Goal: Task Accomplishment & Management: Complete application form

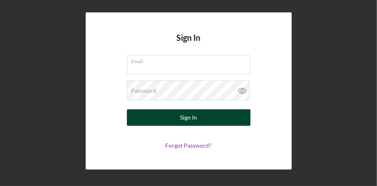
type input "[EMAIL_ADDRESS][DOMAIN_NAME]"
click at [185, 117] on div "Sign In" at bounding box center [188, 117] width 17 height 16
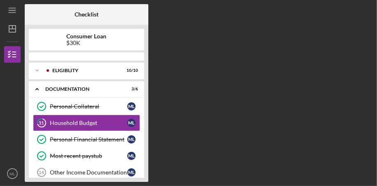
scroll to position [2, 0]
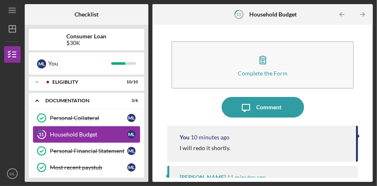
click at [92, 132] on div "Household Budget" at bounding box center [88, 134] width 77 height 7
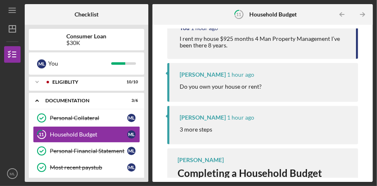
scroll to position [390, 0]
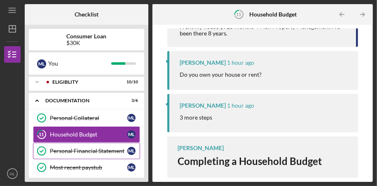
click at [79, 149] on div "Personal Financial Statement" at bounding box center [88, 150] width 77 height 7
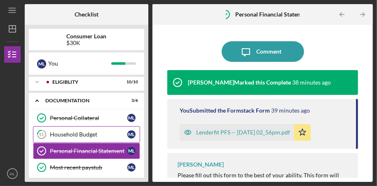
click at [80, 132] on div "Household Budget" at bounding box center [88, 134] width 77 height 7
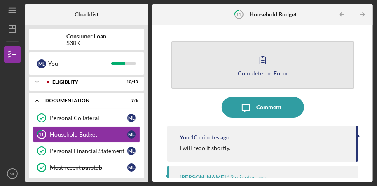
click at [256, 65] on icon "button" at bounding box center [263, 59] width 21 height 21
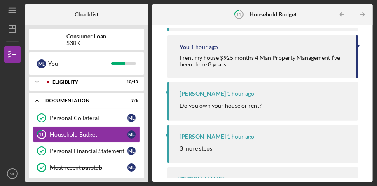
scroll to position [390, 0]
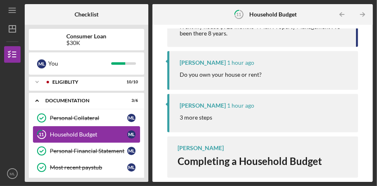
click at [70, 133] on div "Household Budget" at bounding box center [88, 134] width 77 height 7
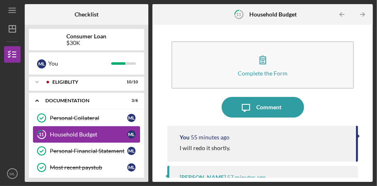
click at [66, 135] on div "Household Budget" at bounding box center [88, 134] width 77 height 7
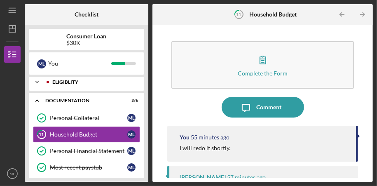
click at [63, 81] on div "Eligiblity" at bounding box center [93, 82] width 82 height 5
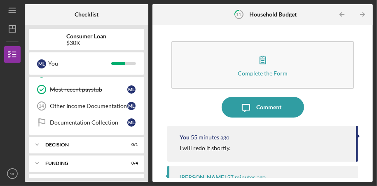
scroll to position [266, 0]
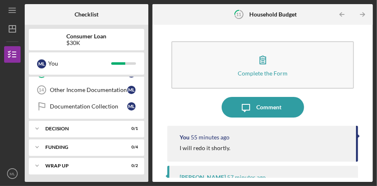
click at [68, 103] on div "Documentation Collection" at bounding box center [88, 106] width 77 height 7
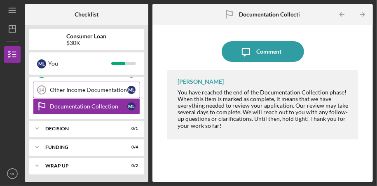
click at [72, 89] on div "Other Income Documentation" at bounding box center [88, 90] width 77 height 7
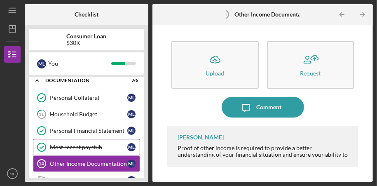
scroll to position [183, 0]
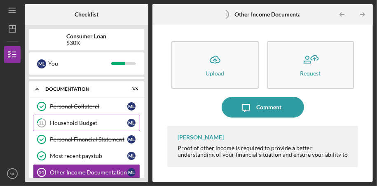
click at [72, 121] on div "Household Budget" at bounding box center [88, 122] width 77 height 7
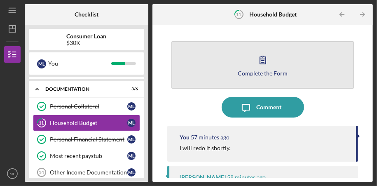
click at [284, 62] on button "Complete the Form Form" at bounding box center [262, 64] width 183 height 47
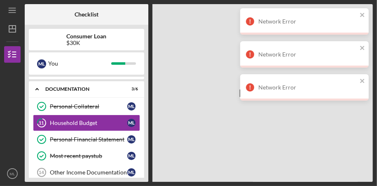
click at [218, 51] on div "Not Found" at bounding box center [262, 93] width 220 height 178
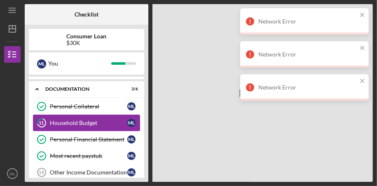
click at [82, 122] on div "Household Budget" at bounding box center [88, 122] width 77 height 7
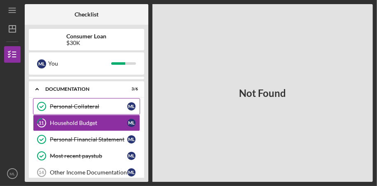
click at [80, 112] on link "Personal Collateral Personal Collateral M L" at bounding box center [86, 106] width 107 height 16
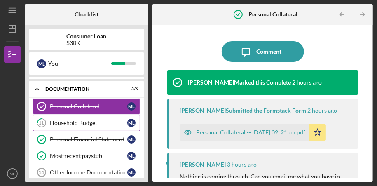
click at [79, 122] on div "Household Budget" at bounding box center [88, 122] width 77 height 7
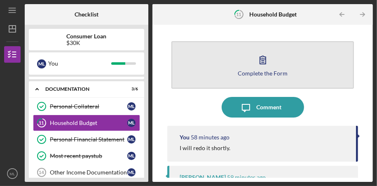
click at [262, 73] on div "Complete the Form" at bounding box center [263, 73] width 50 height 6
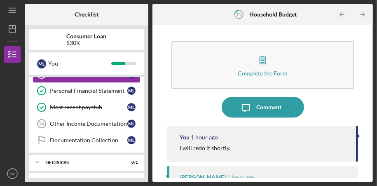
scroll to position [266, 0]
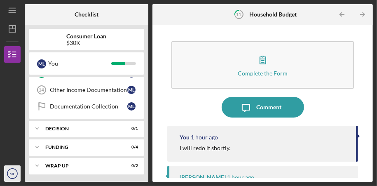
click at [16, 173] on icon "ML" at bounding box center [12, 173] width 16 height 21
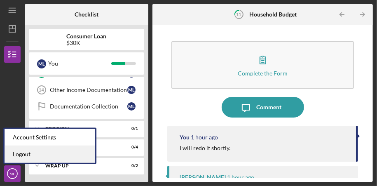
click at [33, 153] on link "Logout" at bounding box center [50, 154] width 91 height 17
